Goal: Transaction & Acquisition: Purchase product/service

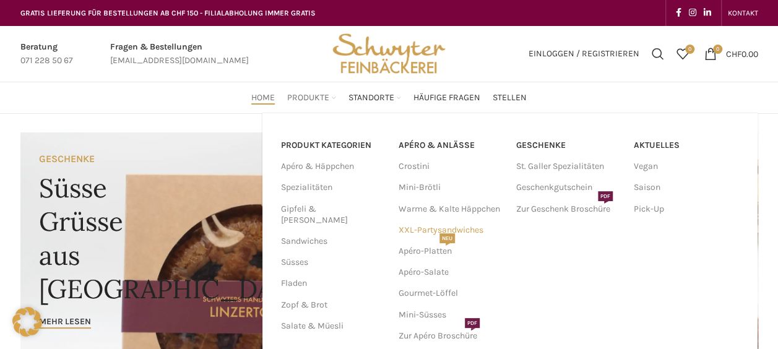
click at [416, 228] on link "XXL-Partysandwiches" at bounding box center [450, 230] width 105 height 21
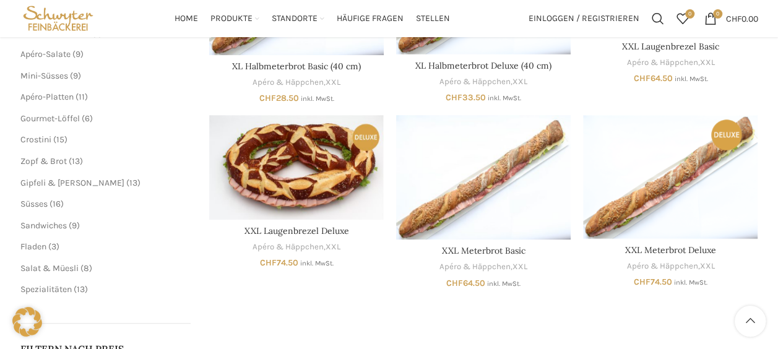
scroll to position [287, 0]
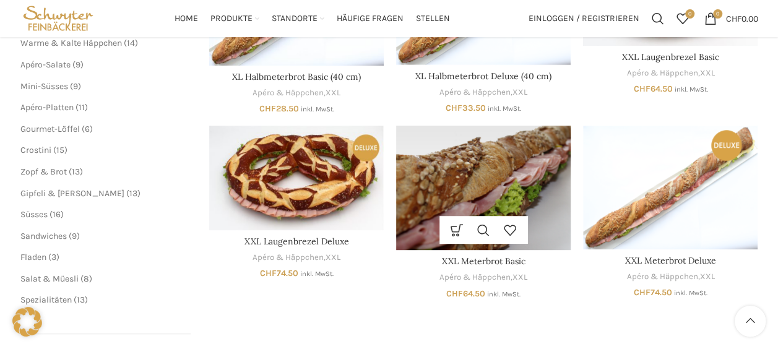
click at [488, 171] on img "XXL Meterbrot Basic" at bounding box center [483, 188] width 174 height 124
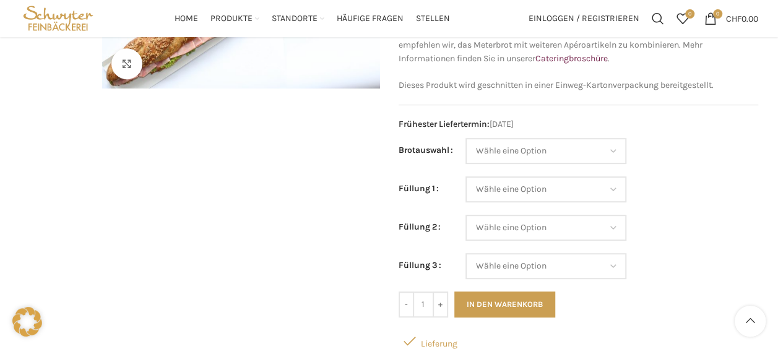
scroll to position [246, 0]
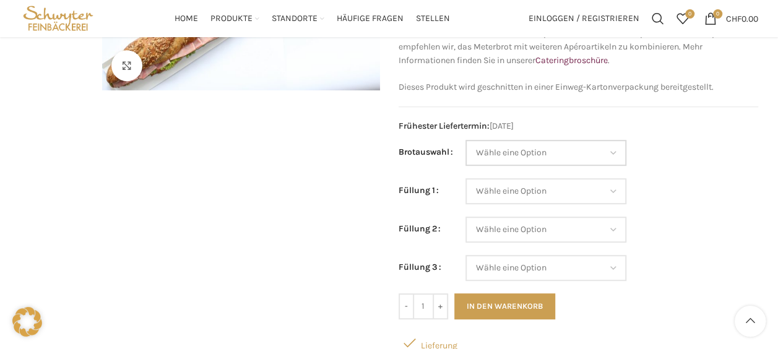
click at [608, 151] on select "Wähle eine Option Baguette Paillasse dunkel Paillasse knusper (Bild) Laugenbagu…" at bounding box center [545, 153] width 161 height 26
click at [617, 191] on select "Wähle eine Option Salami Schinken Fleischkäse Trutenschinken Appenzellerkäse Gr…" at bounding box center [545, 191] width 161 height 26
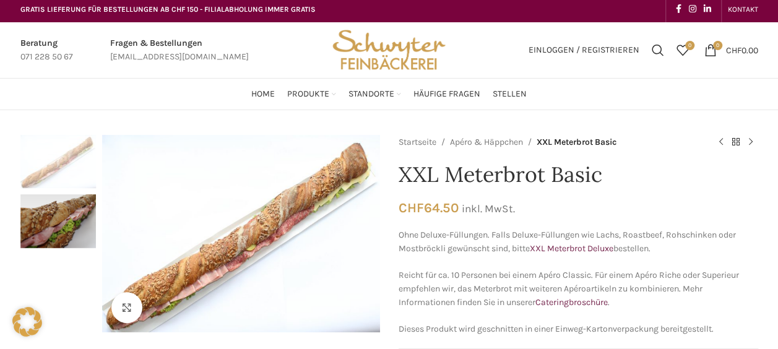
scroll to position [0, 0]
